Goal: Task Accomplishment & Management: Manage account settings

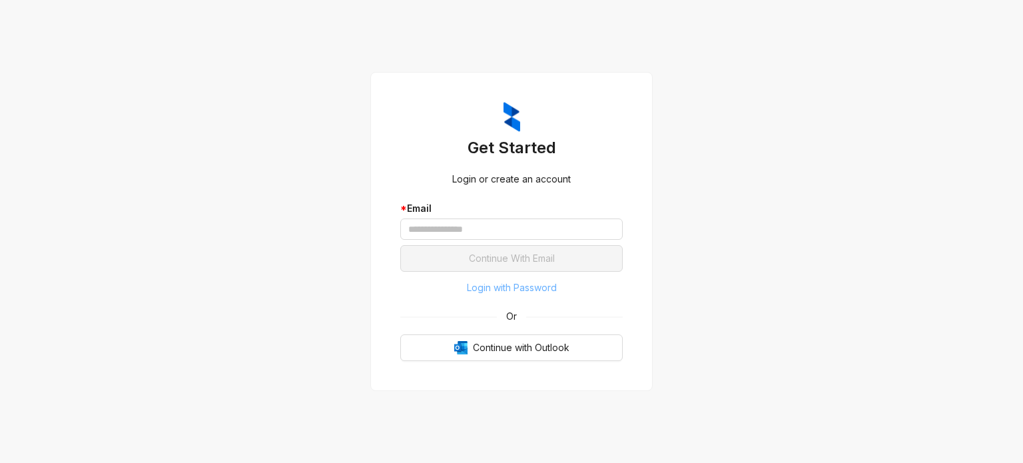
click at [478, 291] on span "Login with Password" at bounding box center [512, 287] width 90 height 15
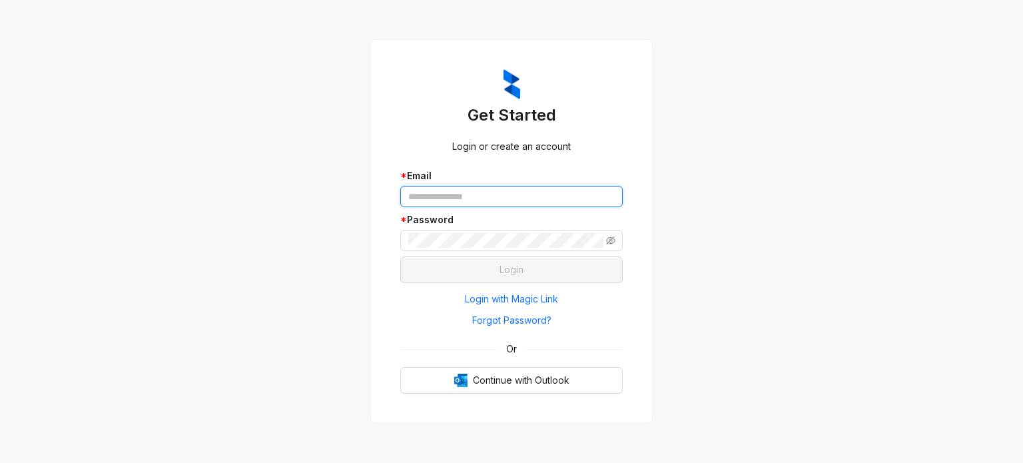
type input "**********"
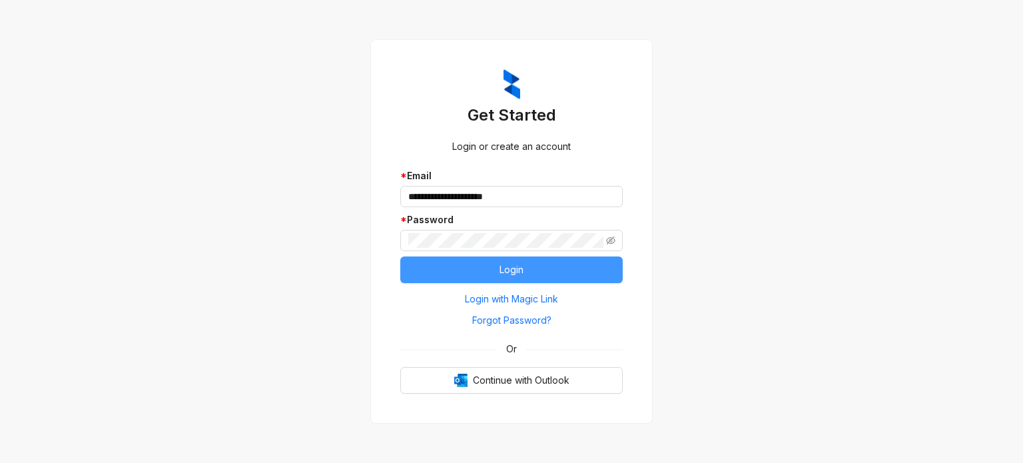
click at [486, 276] on button "Login" at bounding box center [511, 269] width 223 height 27
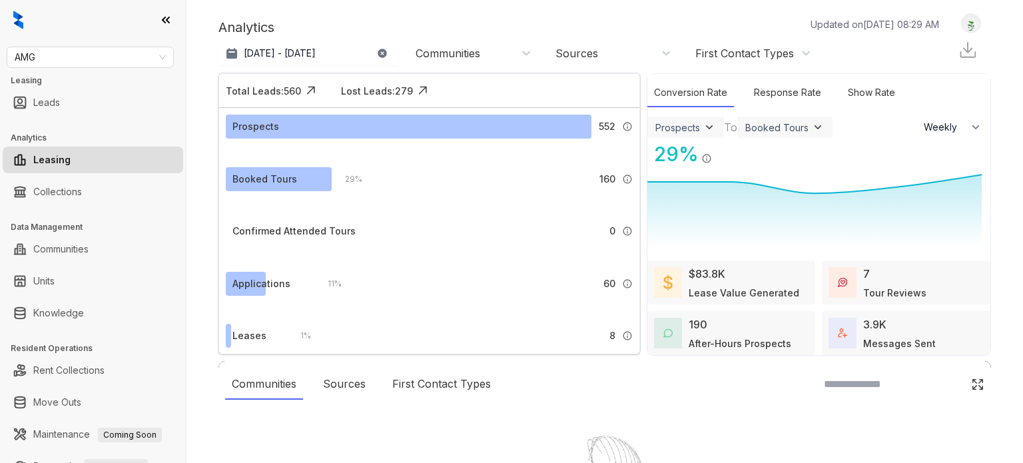
select select "******"
